Goal: Task Accomplishment & Management: Use online tool/utility

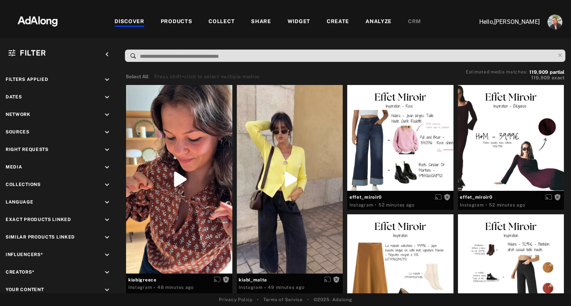
click at [181, 21] on div "PRODUCTS" at bounding box center [177, 22] width 32 height 9
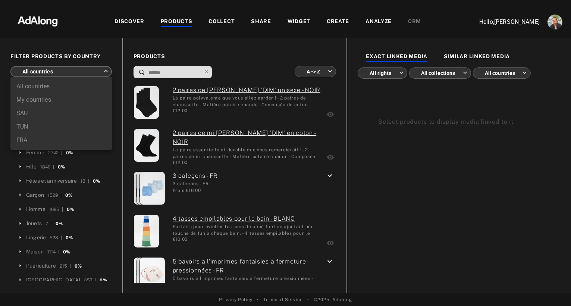
click at [68, 69] on body "DISCOVER PRODUCTS COLLECT SHARE WIDGET CREATE ANALYZE CRM Hello, [PERSON_NAME] …" at bounding box center [285, 153] width 571 height 306
click at [36, 138] on li "FRA" at bounding box center [61, 140] width 102 height 13
type input "***"
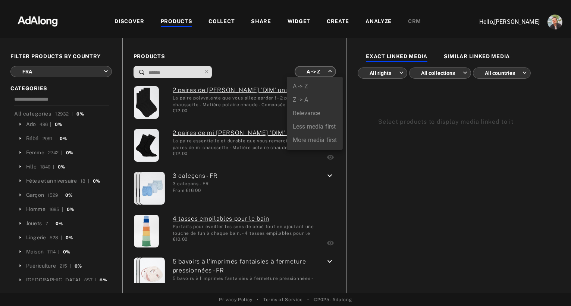
click at [310, 74] on body "DISCOVER PRODUCTS COLLECT SHARE WIDGET CREATE ANALYZE CRM Hello, [PERSON_NAME] …" at bounding box center [285, 153] width 571 height 306
click at [303, 140] on li "More media first" at bounding box center [315, 140] width 56 height 13
type input "**********"
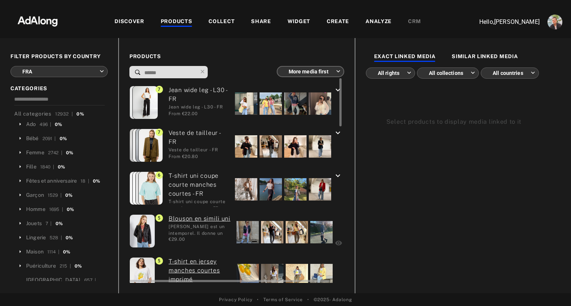
click at [236, 150] on div at bounding box center [246, 146] width 22 height 22
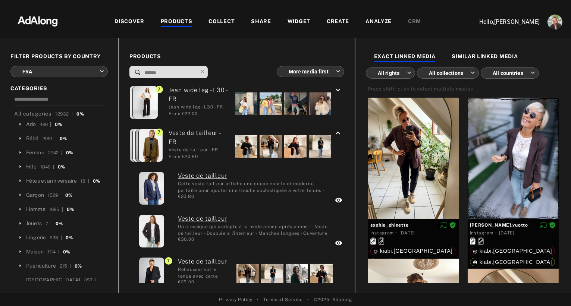
click at [216, 19] on div "COLLECT" at bounding box center [222, 22] width 26 height 9
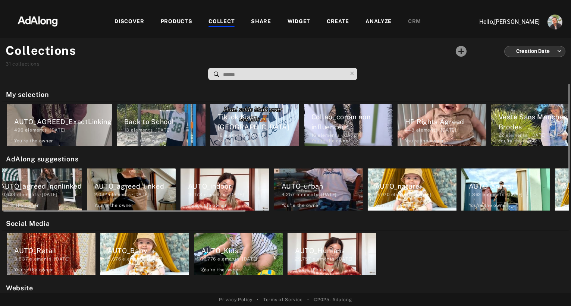
scroll to position [0, 16]
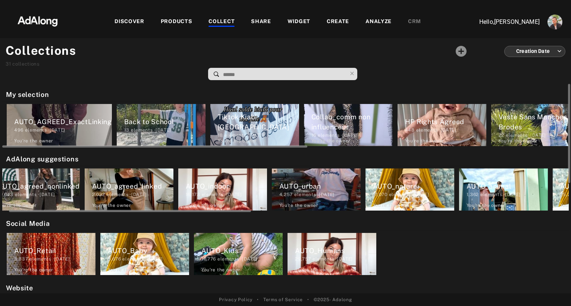
click at [522, 121] on div "Veste Sans Manches Brodes" at bounding box center [539, 122] width 81 height 20
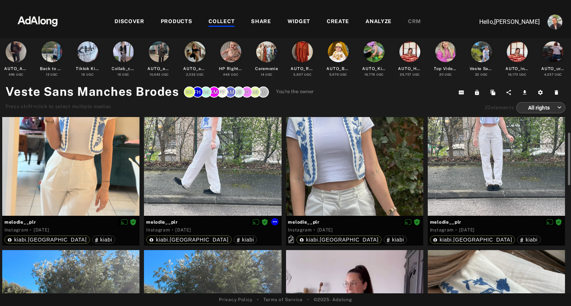
scroll to position [72, 0]
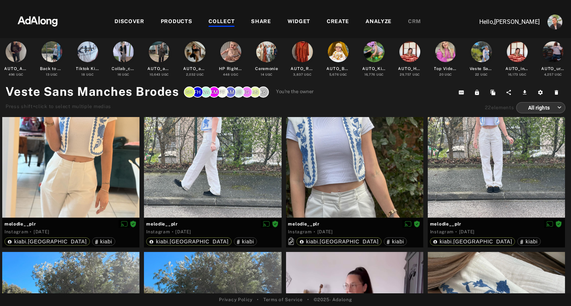
click at [300, 19] on div "WIDGET" at bounding box center [299, 22] width 23 height 9
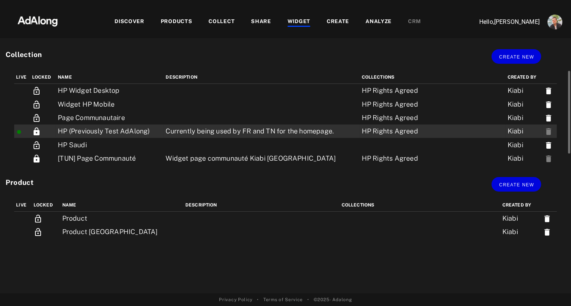
click at [84, 132] on td "HP (Previously Test AdAlong)" at bounding box center [110, 131] width 108 height 13
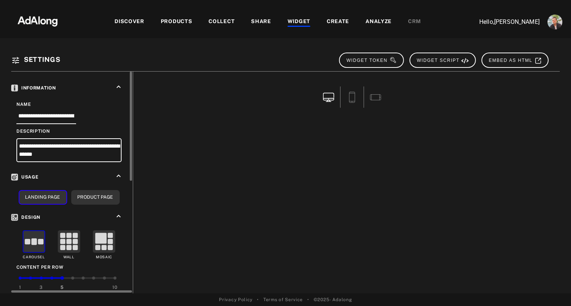
scroll to position [228, 0]
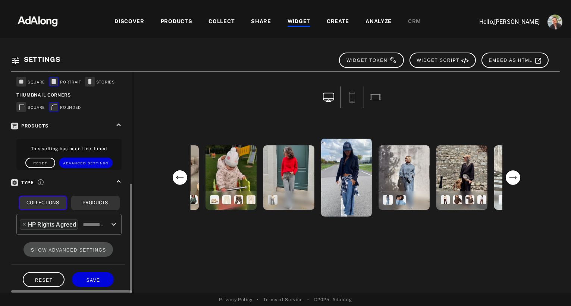
click at [106, 224] on input "text" at bounding box center [94, 225] width 26 height 14
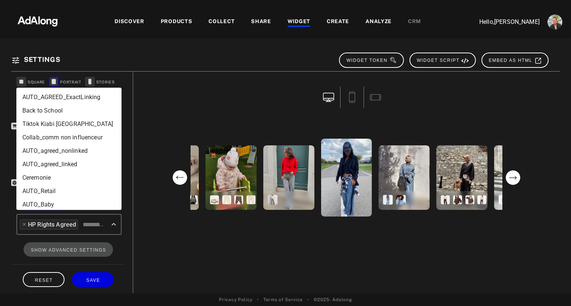
click at [47, 181] on li "Ceremonie" at bounding box center [68, 177] width 105 height 13
